Goal: Find specific page/section: Find specific page/section

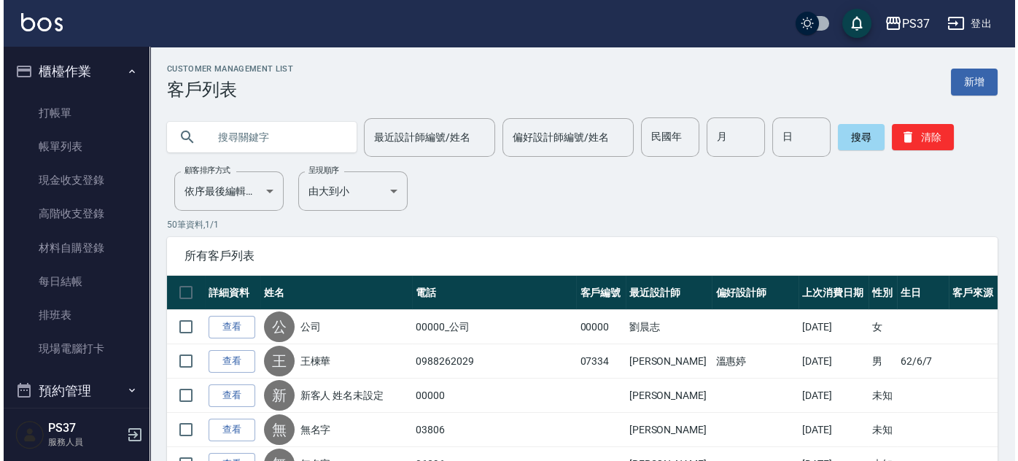
scroll to position [413, 0]
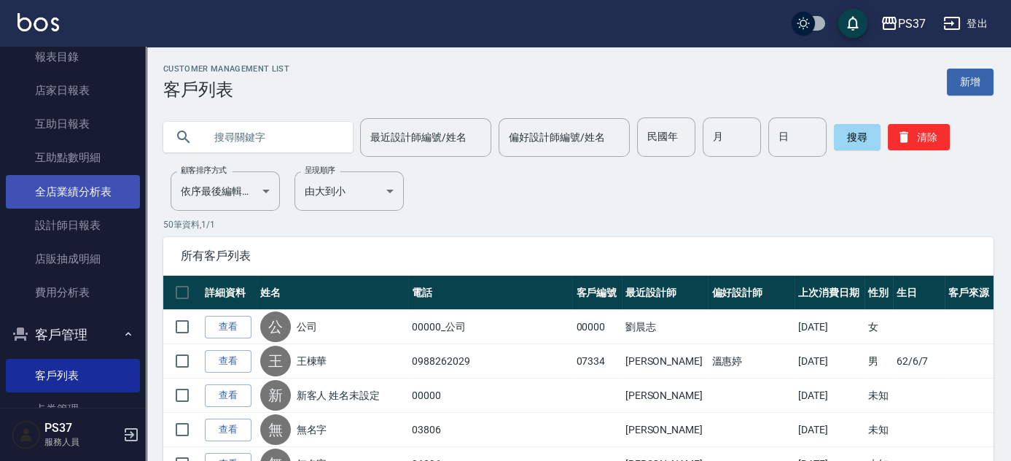
click at [63, 198] on link "全店業績分析表" at bounding box center [73, 192] width 134 height 34
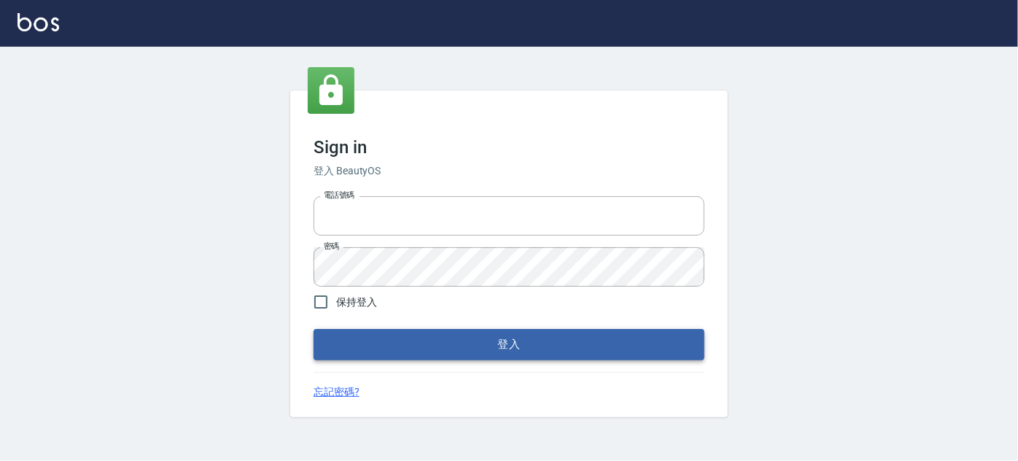
type input "037692666"
click at [526, 346] on button "登入" at bounding box center [509, 344] width 391 height 31
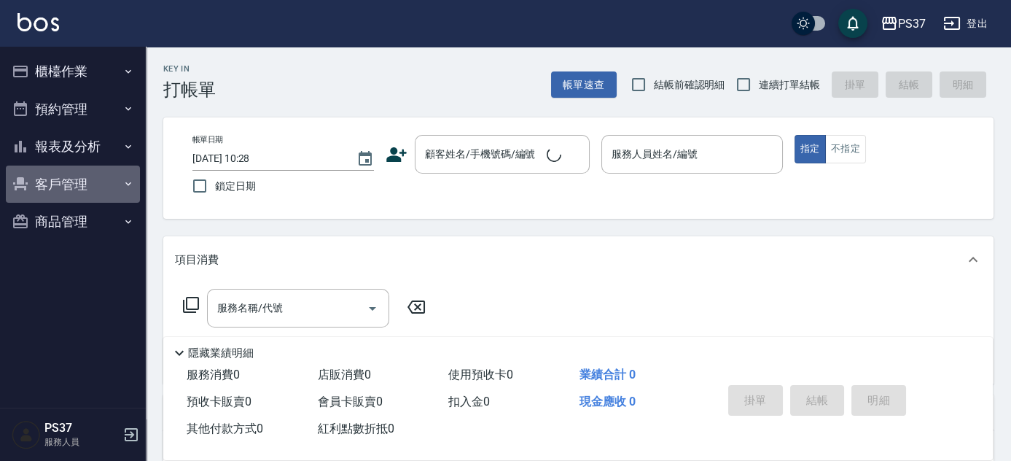
click at [38, 178] on button "客戶管理" at bounding box center [73, 185] width 134 height 38
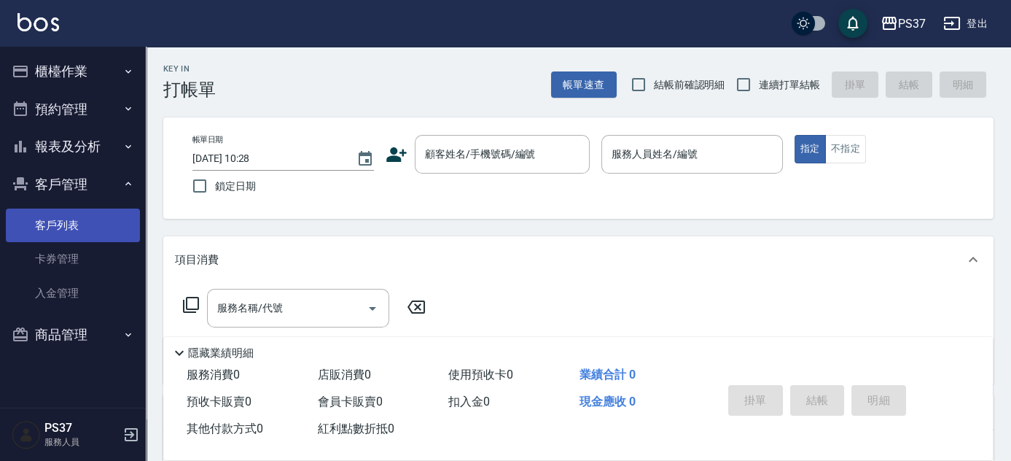
click at [79, 240] on link "客戶列表" at bounding box center [73, 226] width 134 height 34
